Goal: Information Seeking & Learning: Learn about a topic

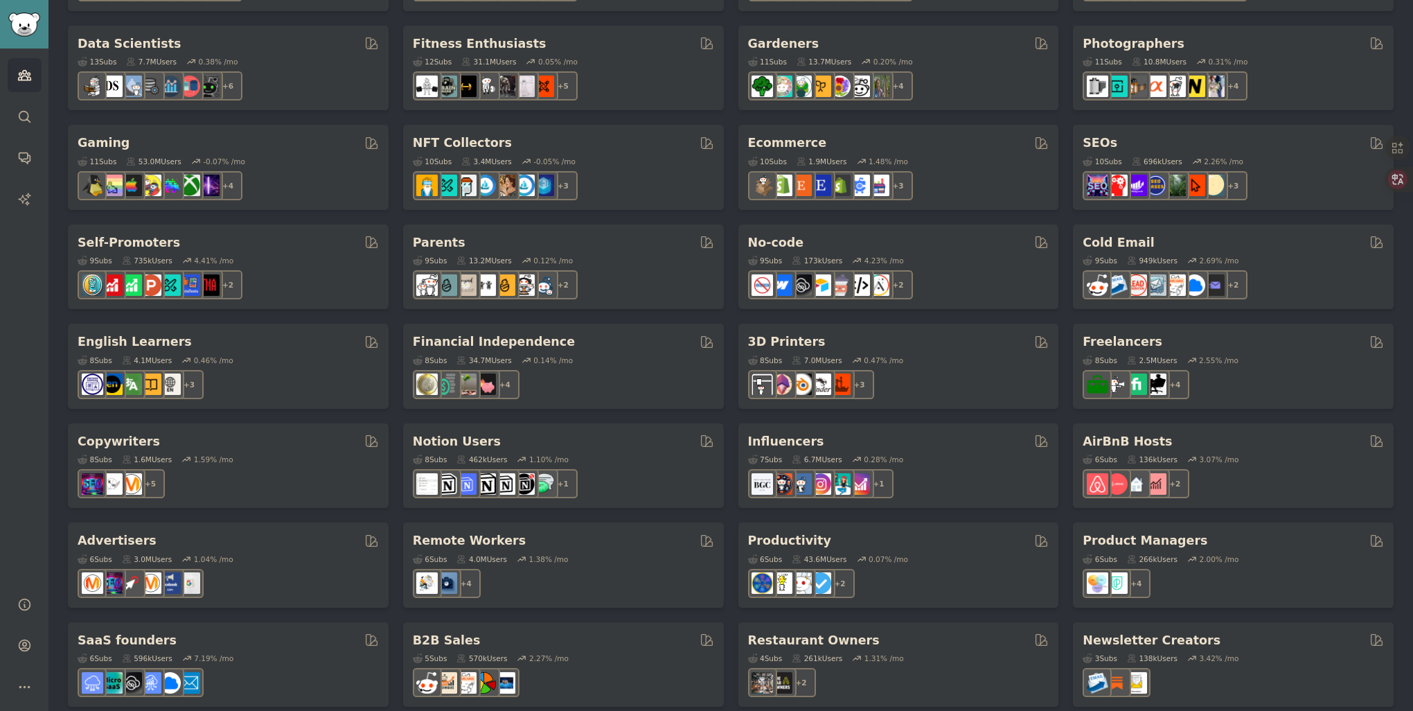
scroll to position [396, 0]
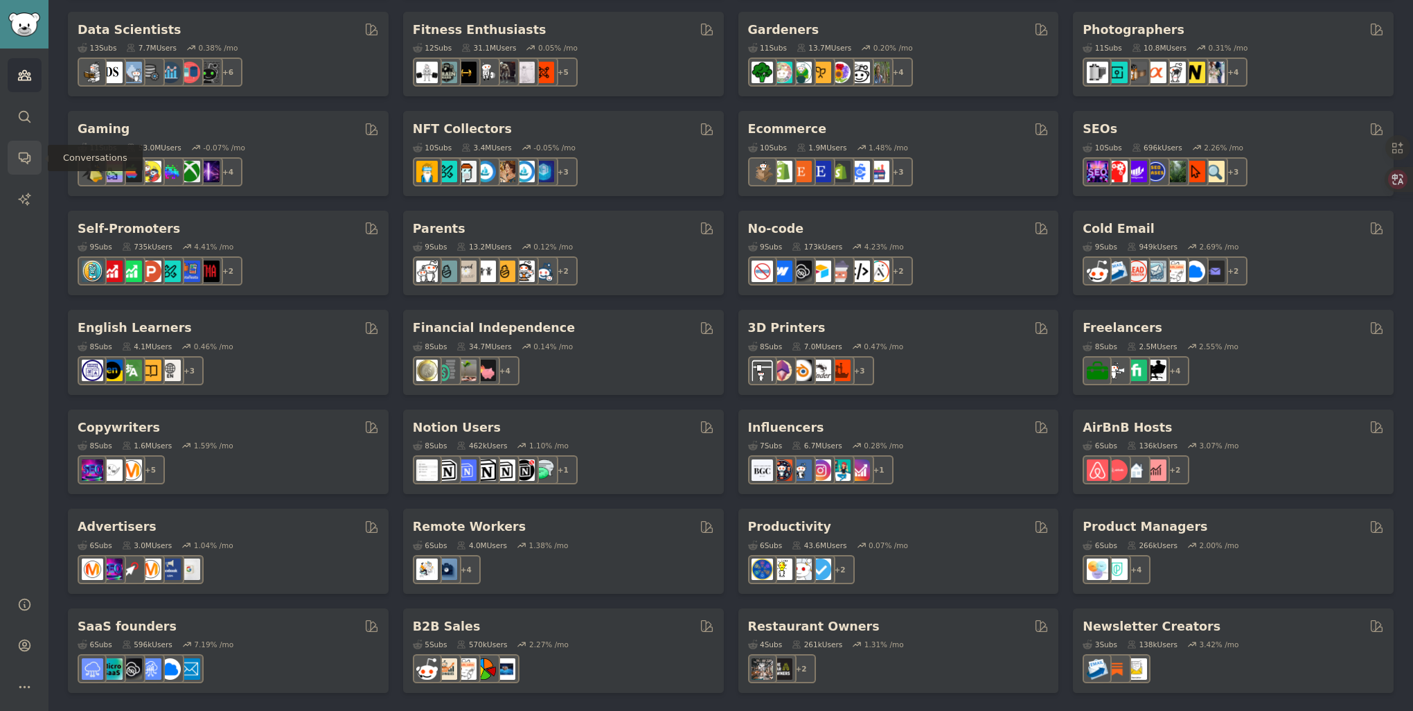
click at [19, 164] on icon "Sidebar" at bounding box center [24, 157] width 15 height 15
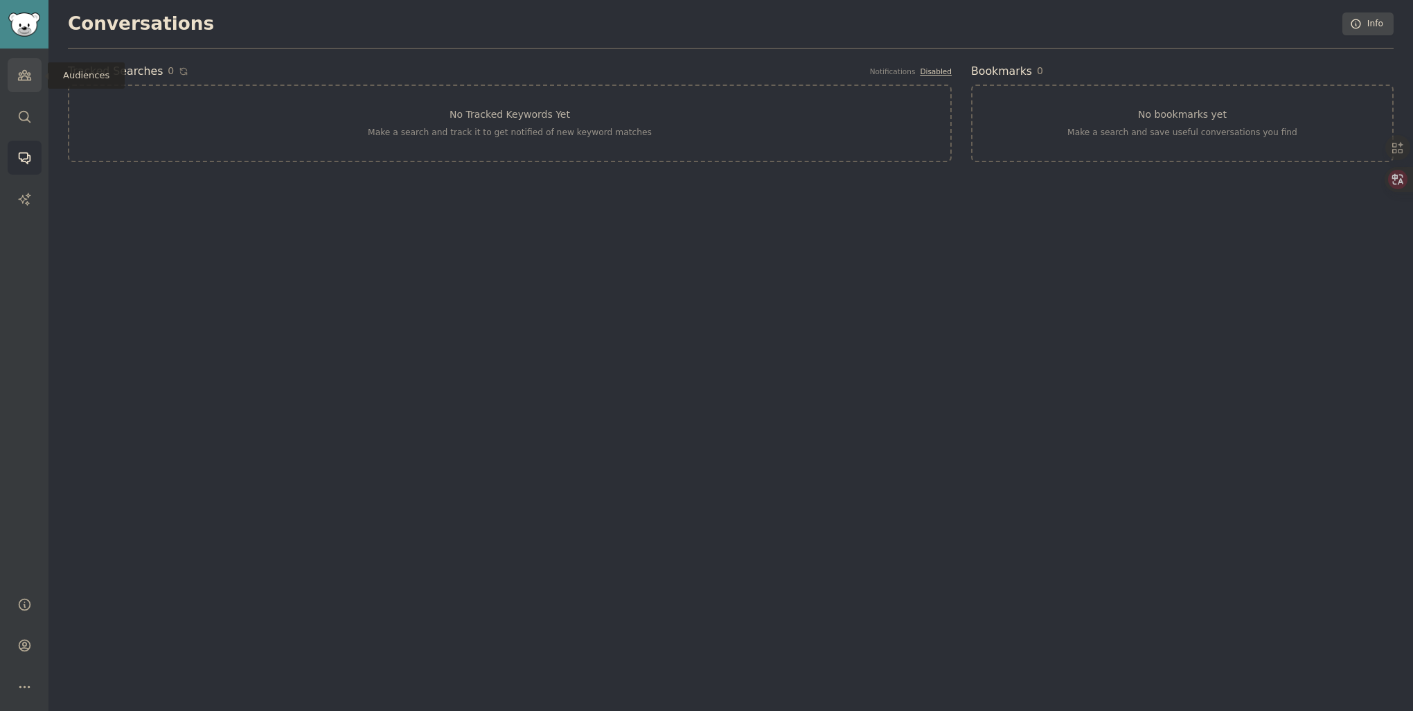
click at [29, 83] on link "Audiences" at bounding box center [25, 75] width 34 height 34
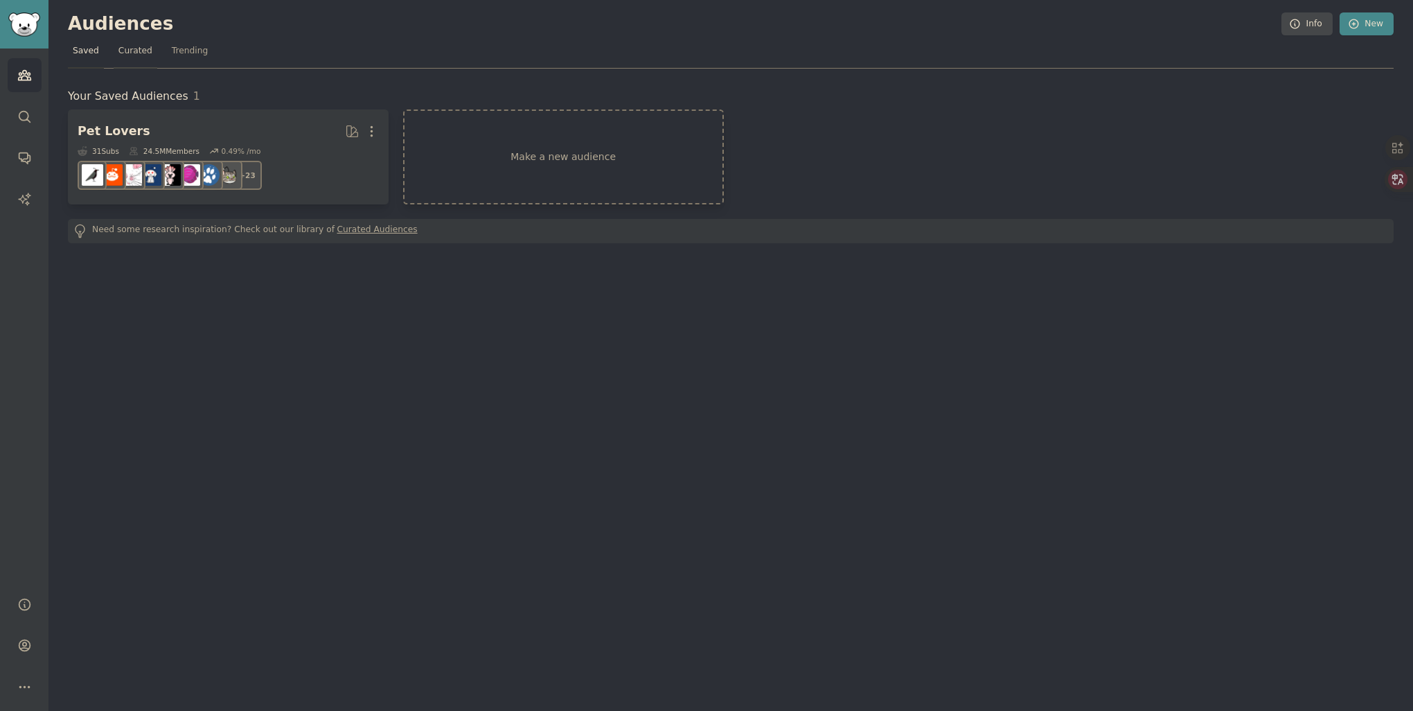
drag, startPoint x: 130, startPoint y: 46, endPoint x: 258, endPoint y: 46, distance: 128.9
click at [130, 46] on span "Curated" at bounding box center [135, 51] width 34 height 12
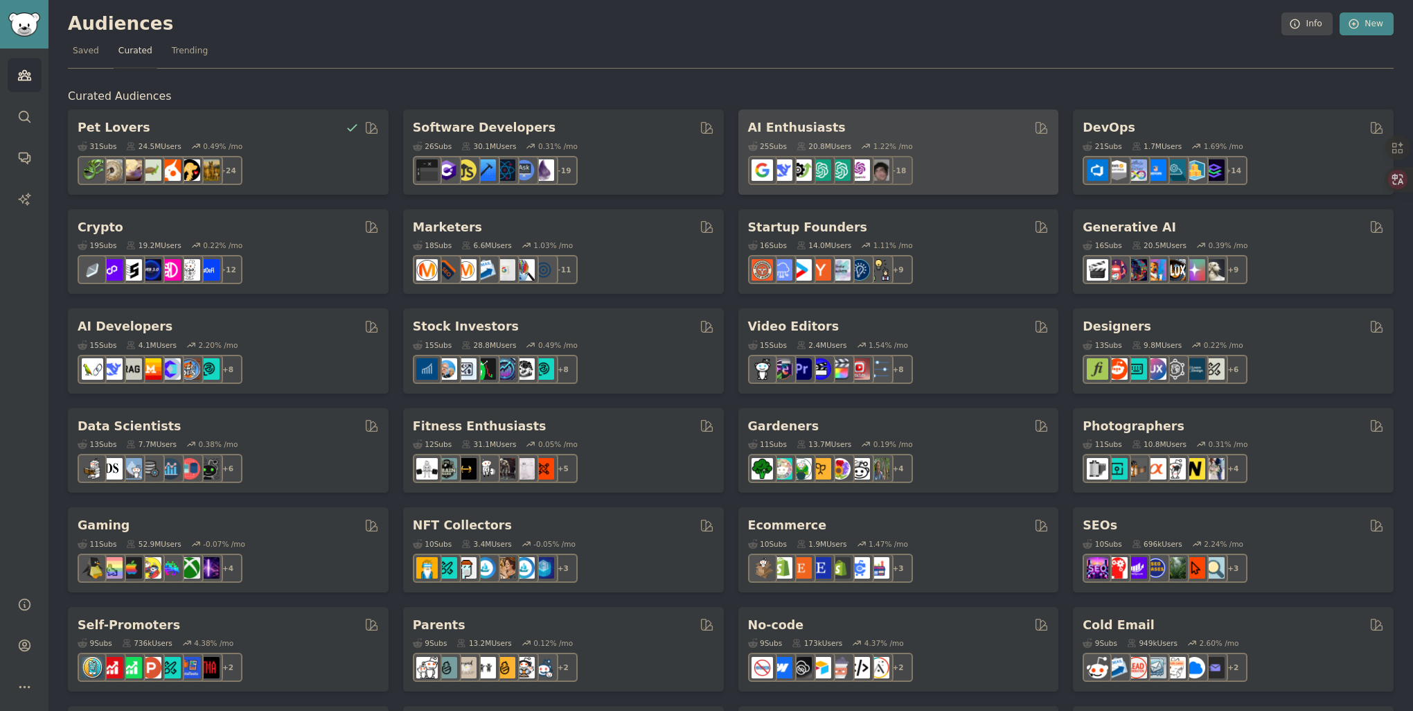
click at [800, 132] on h2 "AI Enthusiasts" at bounding box center [797, 127] width 98 height 17
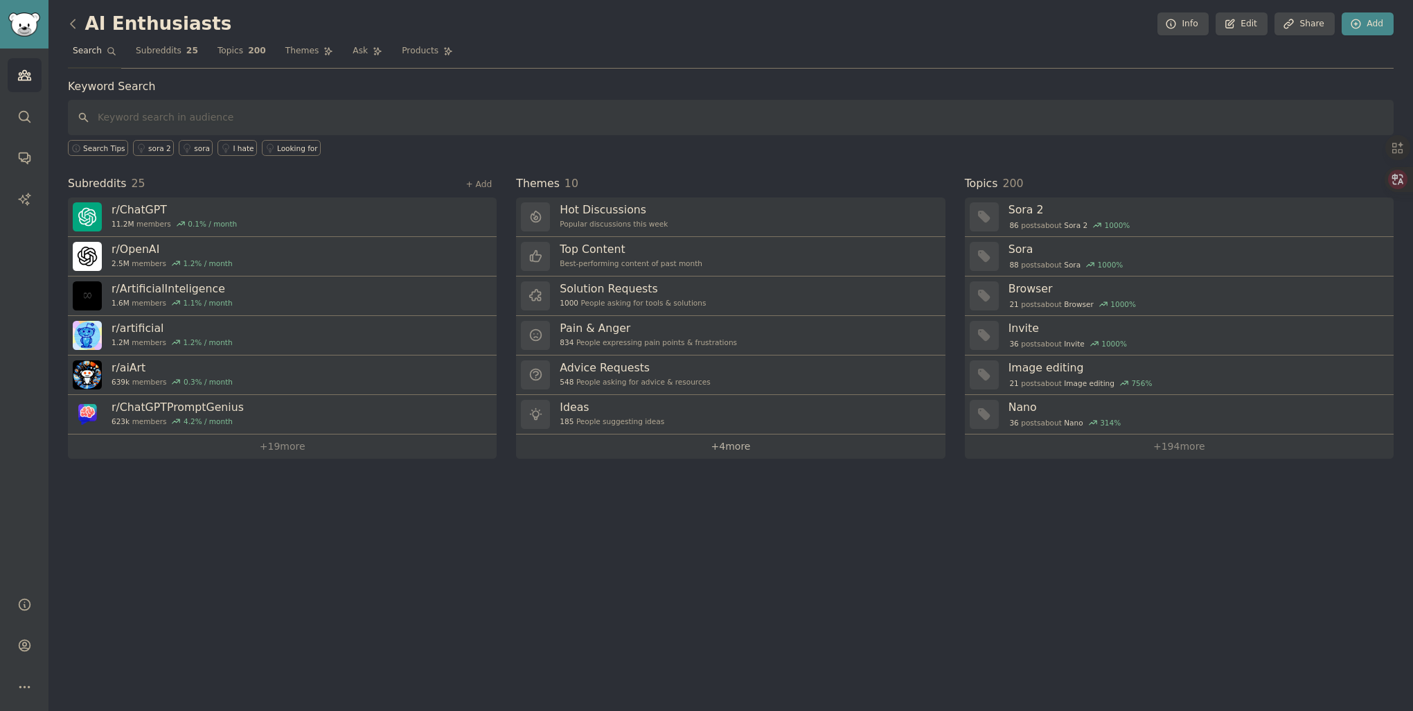
click at [738, 447] on link "+ 4 more" at bounding box center [730, 446] width 429 height 24
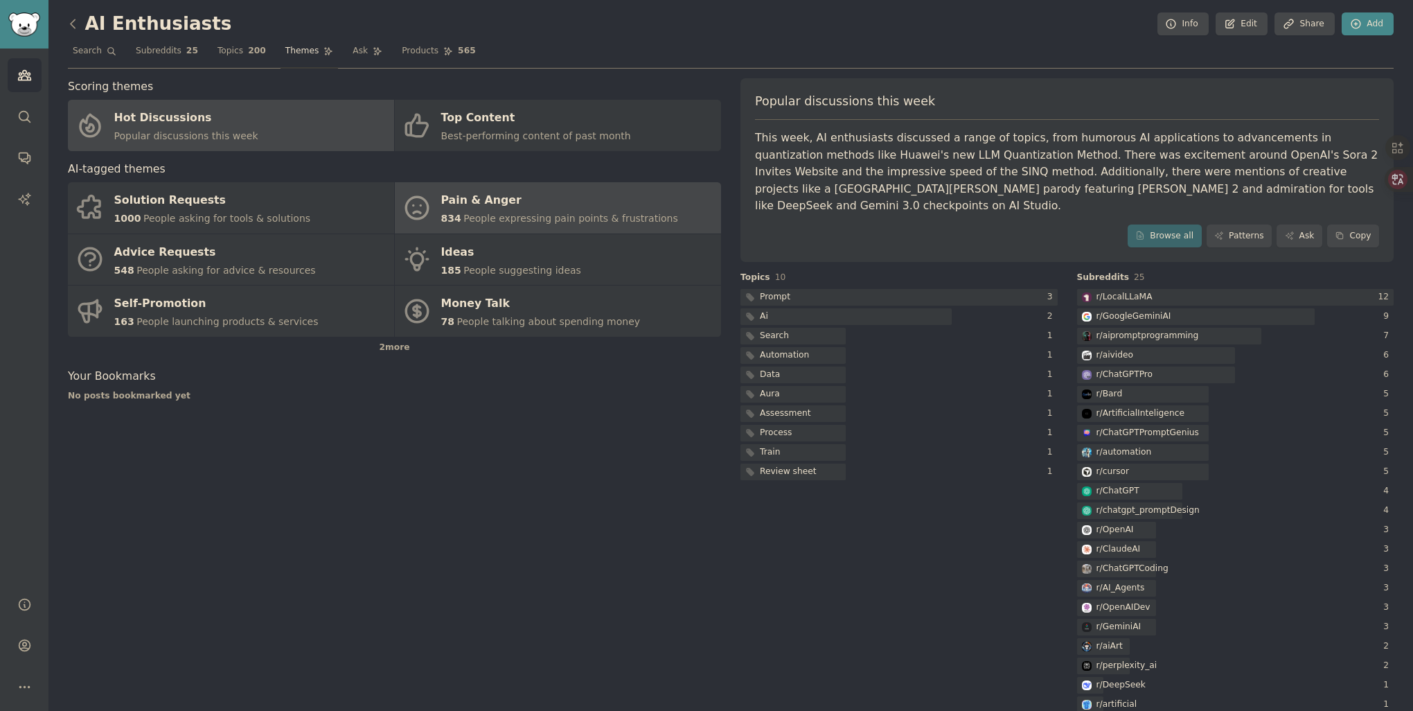
click at [660, 211] on div "834 People expressing pain points & frustrations" at bounding box center [559, 218] width 237 height 15
